Goal: Task Accomplishment & Management: Manage account settings

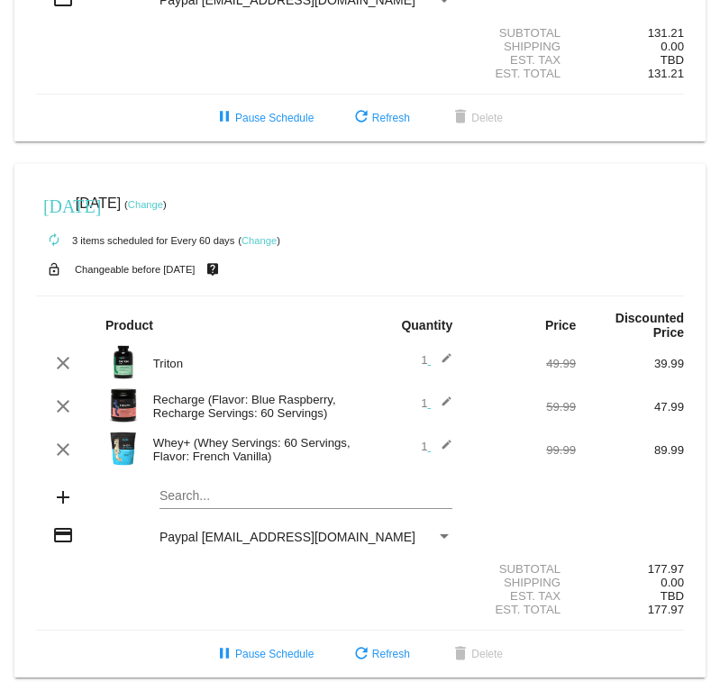
scroll to position [458, 0]
click at [163, 199] on link "Change" at bounding box center [145, 204] width 35 height 11
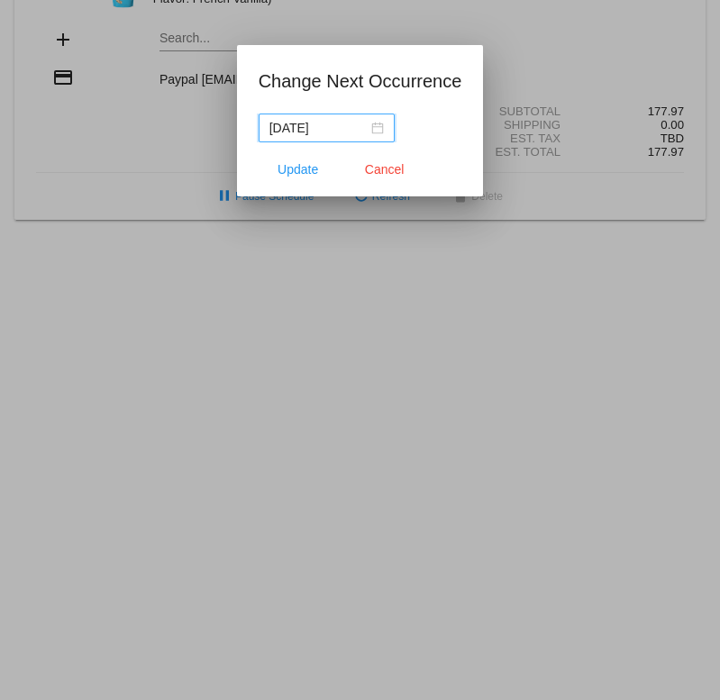
click at [328, 128] on input "[DATE]" at bounding box center [318, 128] width 98 height 20
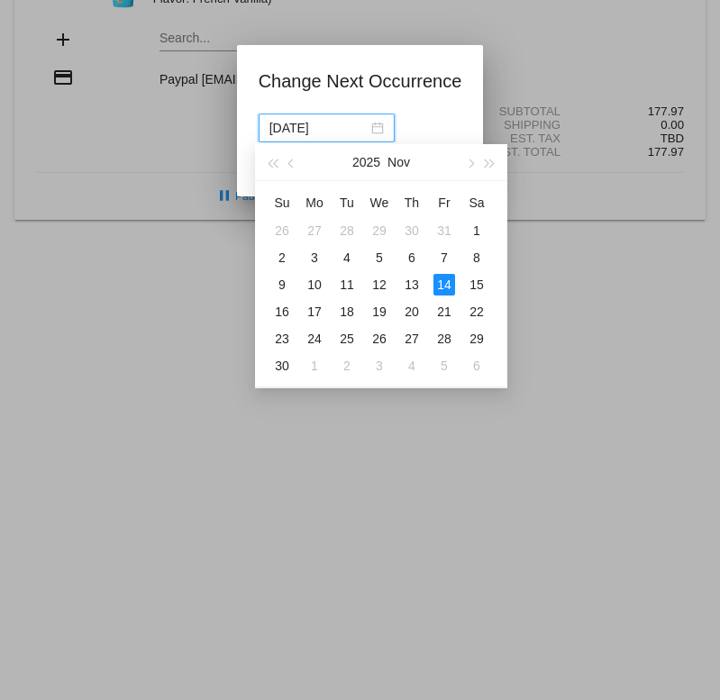
click at [475, 288] on div "15" at bounding box center [477, 285] width 22 height 22
type input "[DATE]"
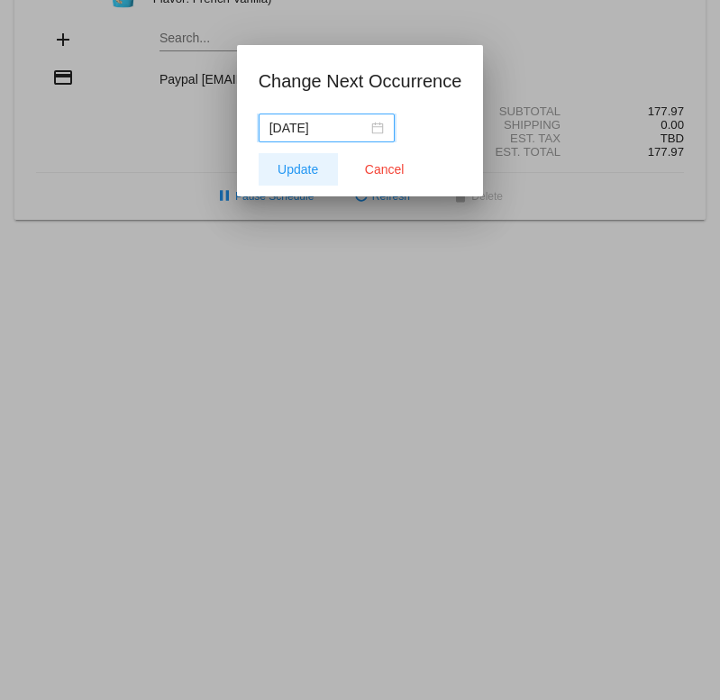
click at [296, 173] on span "Update" at bounding box center [298, 169] width 41 height 14
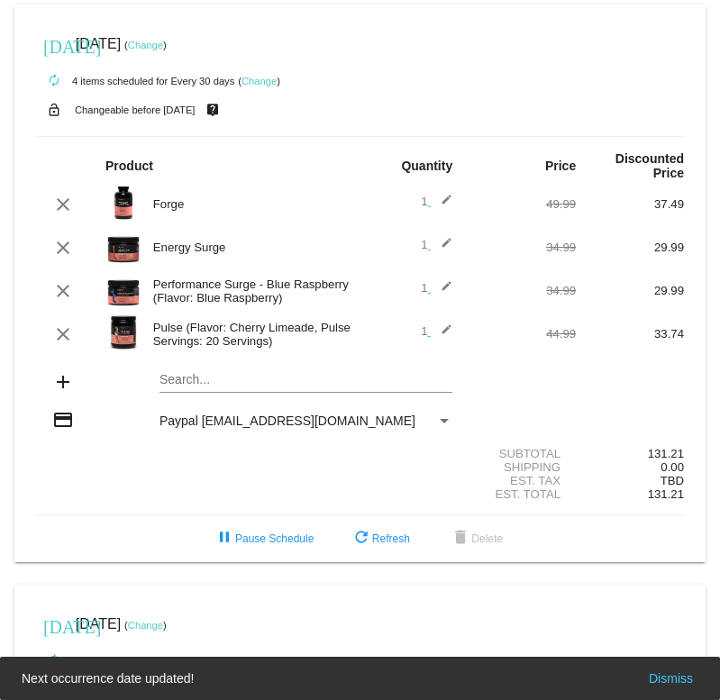
scroll to position [0, 0]
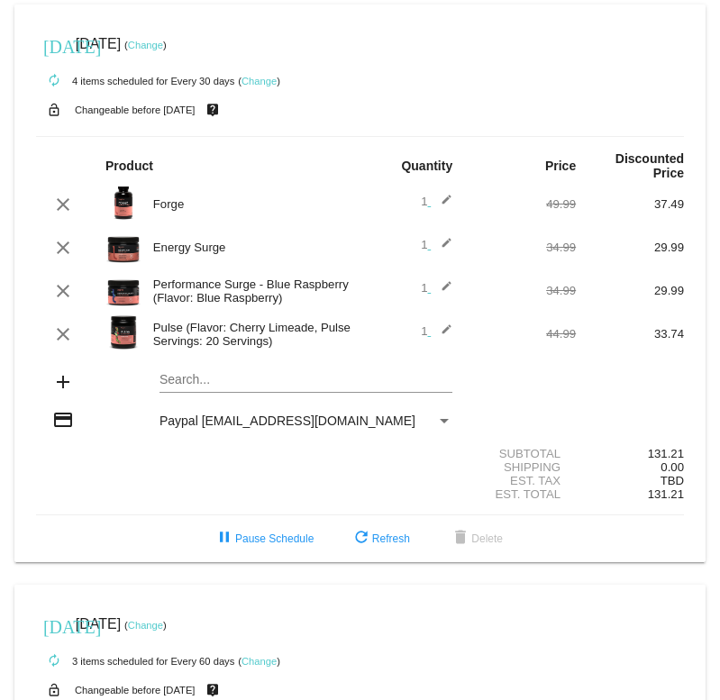
click at [163, 44] on link "Change" at bounding box center [145, 45] width 35 height 11
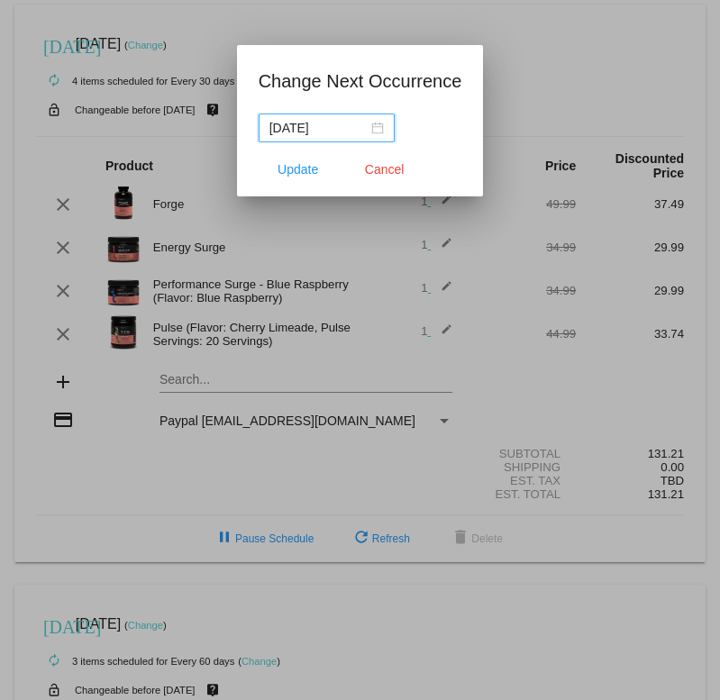
click at [318, 128] on input "[DATE]" at bounding box center [318, 128] width 98 height 20
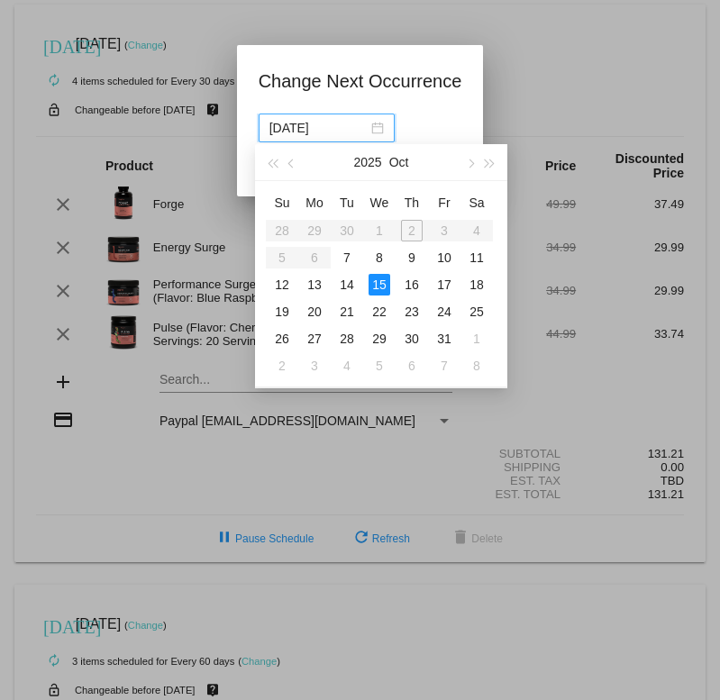
click at [469, 158] on button "button" at bounding box center [470, 162] width 20 height 36
click at [482, 283] on div "15" at bounding box center [477, 285] width 22 height 22
type input "[DATE]"
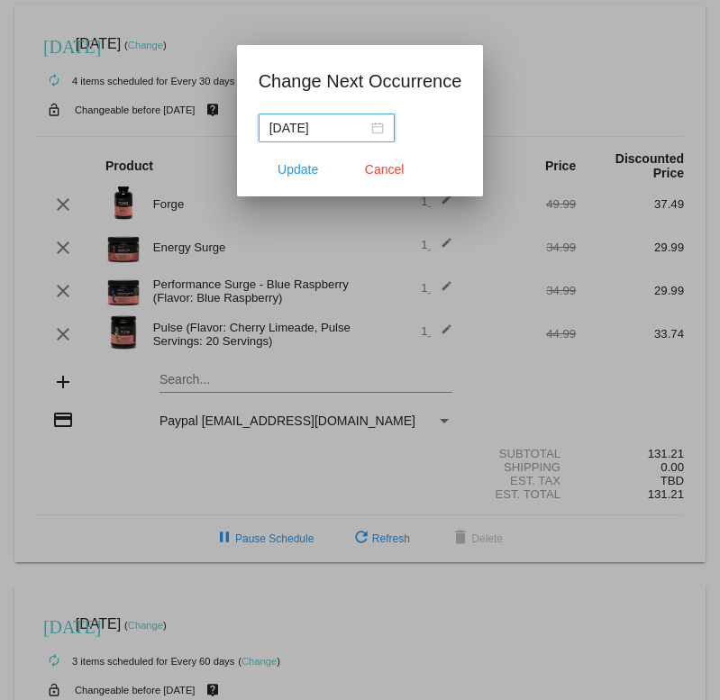
click at [296, 175] on span "Update" at bounding box center [298, 169] width 41 height 14
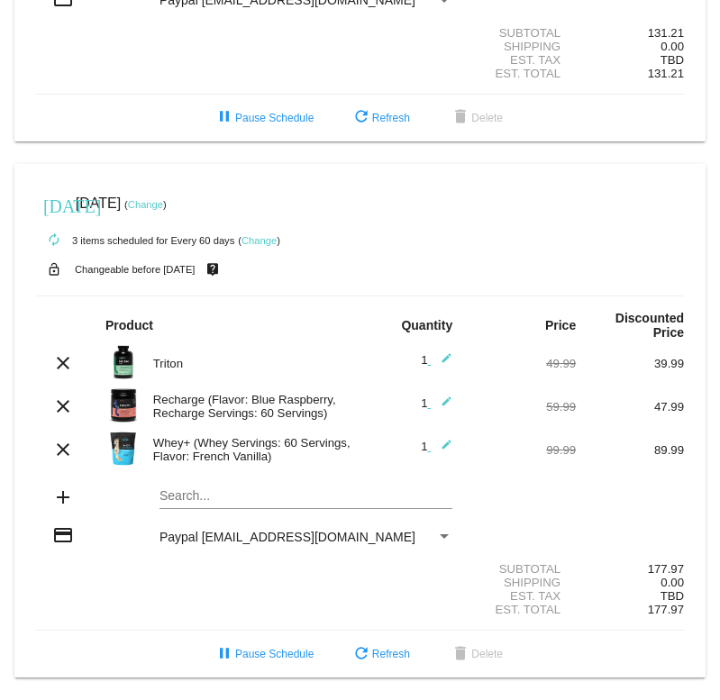
scroll to position [458, 0]
click at [381, 112] on span "refresh Refresh" at bounding box center [380, 118] width 59 height 13
click at [379, 112] on span "refresh Refresh" at bounding box center [380, 118] width 59 height 13
click at [390, 653] on span "refresh Refresh" at bounding box center [380, 654] width 59 height 13
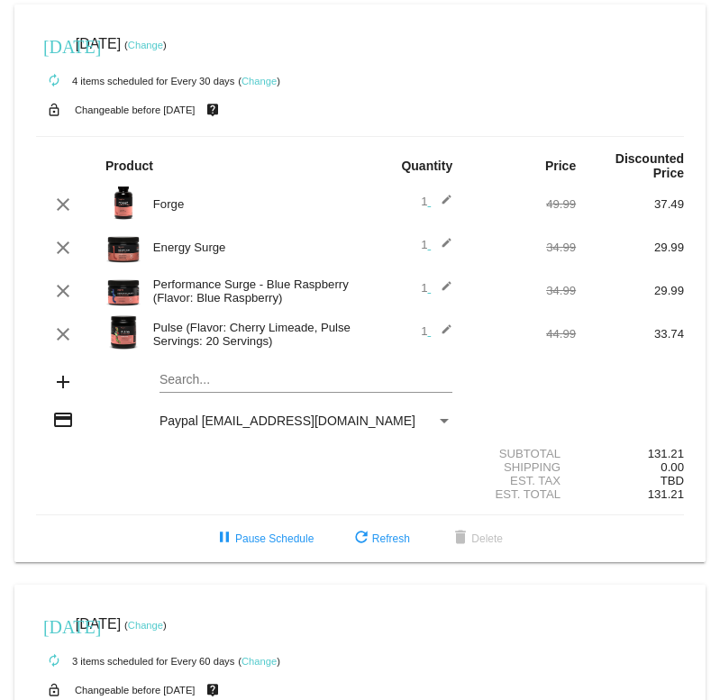
scroll to position [0, 0]
